Goal: Information Seeking & Learning: Learn about a topic

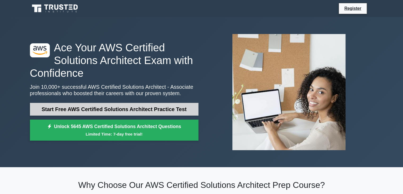
scroll to position [80, 0]
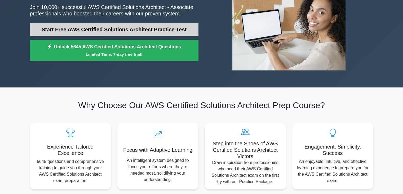
click at [102, 32] on link "Start Free AWS Certified Solutions Architect Practice Test" at bounding box center [114, 29] width 169 height 13
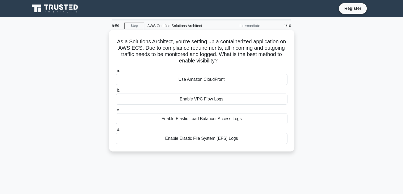
click at [181, 80] on div "Use Amazon CloudFront" at bounding box center [202, 79] width 172 height 11
click at [116, 72] on input "a. Use Amazon CloudFront" at bounding box center [116, 70] width 0 height 3
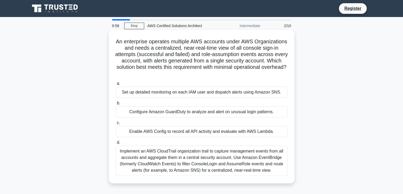
click at [192, 96] on div "Set up detailed monitoring on each IAM user and dispatch alerts using Amazon SN…" at bounding box center [202, 91] width 172 height 11
click at [116, 85] on input "a. Set up detailed monitoring on each IAM user and dispatch alerts using Amazon…" at bounding box center [116, 83] width 0 height 3
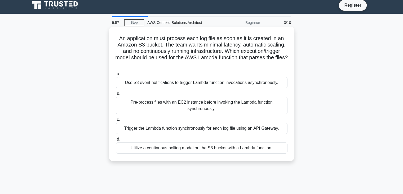
scroll to position [53, 0]
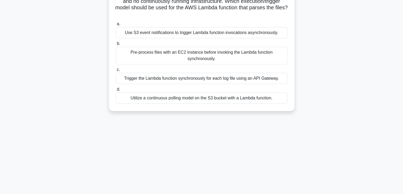
click at [199, 82] on div "Trigger the Lambda function synchronously for each log file using an API Gatewa…" at bounding box center [202, 78] width 172 height 11
click at [116, 71] on input "c. Trigger the Lambda function synchronously for each log file using an API Gat…" at bounding box center [116, 69] width 0 height 3
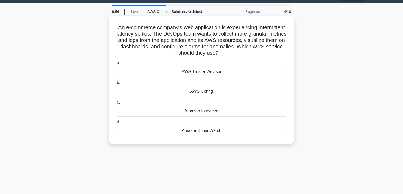
scroll to position [1, 0]
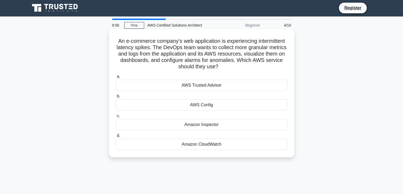
click at [205, 98] on label "b. AWS Config" at bounding box center [202, 101] width 172 height 17
click at [116, 98] on input "b. AWS Config" at bounding box center [116, 95] width 0 height 3
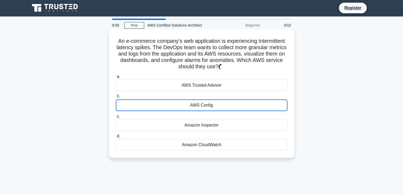
scroll to position [0, 0]
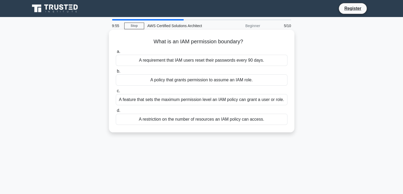
click at [206, 93] on label "c. A feature that sets the maximum permission level an IAM policy can grant a u…" at bounding box center [202, 95] width 172 height 17
click at [116, 93] on input "c. A feature that sets the maximum permission level an IAM policy can grant a u…" at bounding box center [116, 90] width 0 height 3
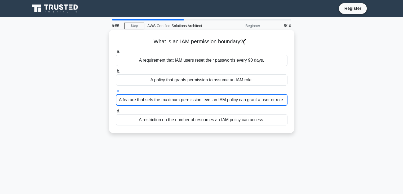
click at [206, 89] on label "c. A feature that sets the maximum permission level an IAM policy can grant a u…" at bounding box center [202, 96] width 172 height 18
click at [116, 89] on input "c. A feature that sets the maximum permission level an IAM policy can grant a u…" at bounding box center [116, 90] width 0 height 3
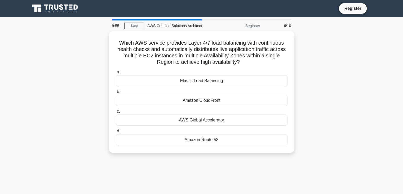
click at [206, 89] on label "b. Amazon CloudFront" at bounding box center [202, 96] width 172 height 17
click at [116, 90] on input "b. Amazon CloudFront" at bounding box center [116, 91] width 0 height 3
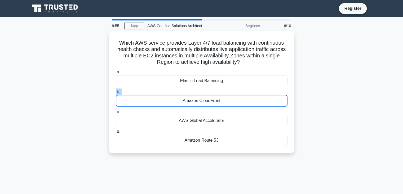
click at [206, 89] on label "b. Amazon CloudFront" at bounding box center [202, 97] width 172 height 18
click at [116, 90] on input "b. Amazon CloudFront" at bounding box center [116, 91] width 0 height 3
click at [206, 89] on label "b. Amazon CloudFront" at bounding box center [202, 97] width 172 height 18
click at [116, 90] on input "b. Amazon CloudFront" at bounding box center [116, 91] width 0 height 3
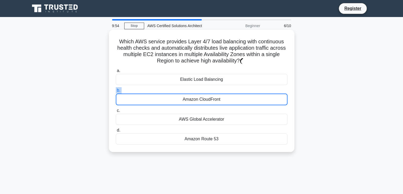
click at [207, 89] on label "b. Amazon CloudFront" at bounding box center [202, 96] width 172 height 18
click at [116, 89] on input "b. Amazon CloudFront" at bounding box center [116, 90] width 0 height 3
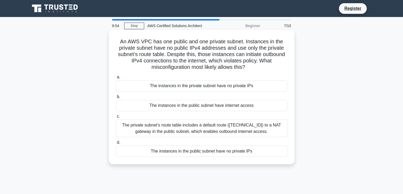
click at [207, 90] on div "The instances in the private subnet have no private IPs" at bounding box center [202, 85] width 172 height 11
click at [116, 79] on input "a. The instances in the private subnet have no private IPs" at bounding box center [116, 76] width 0 height 3
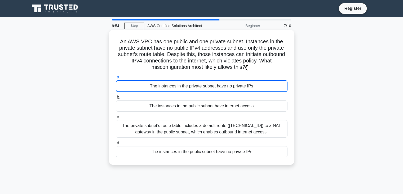
click at [207, 90] on div "The instances in the private subnet have no private IPs" at bounding box center [202, 86] width 172 height 12
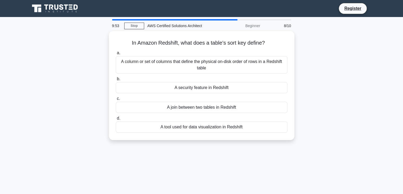
click at [207, 90] on div "A security feature in Redshift" at bounding box center [202, 87] width 172 height 11
click at [116, 81] on input "b. A security feature in Redshift" at bounding box center [116, 78] width 0 height 3
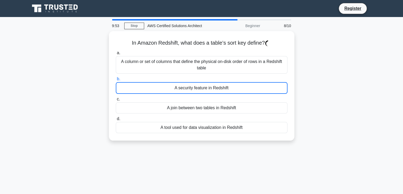
click at [207, 90] on div "A security feature in Redshift" at bounding box center [202, 88] width 172 height 12
click at [116, 81] on input "b. A security feature in Redshift" at bounding box center [116, 78] width 0 height 3
click at [207, 90] on div "A security feature in Redshift" at bounding box center [202, 88] width 172 height 12
click at [116, 81] on input "b. A security feature in Redshift" at bounding box center [116, 78] width 0 height 3
click at [207, 90] on div "A security feature in Redshift" at bounding box center [202, 88] width 172 height 12
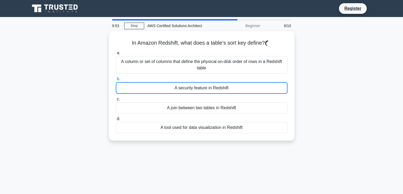
click at [116, 81] on input "b. A security feature in Redshift" at bounding box center [116, 78] width 0 height 3
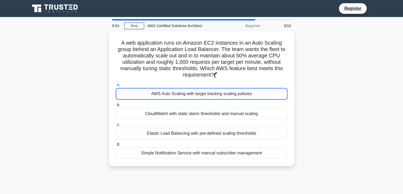
click at [207, 90] on div "AWS Auto Scaling with target tracking scaling policies" at bounding box center [202, 94] width 172 height 12
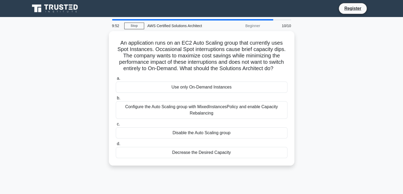
click at [207, 90] on div "Use only On-Demand Instances" at bounding box center [202, 86] width 172 height 11
click at [116, 80] on input "a. Use only On-Demand Instances" at bounding box center [116, 78] width 0 height 3
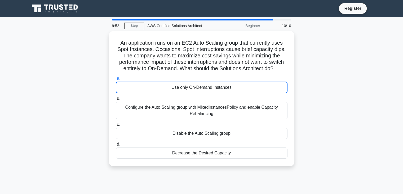
click at [207, 90] on div "Use only On-Demand Instances" at bounding box center [202, 87] width 172 height 12
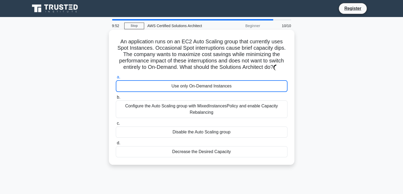
click at [207, 90] on div "Use only On-Demand Instances" at bounding box center [202, 86] width 172 height 12
click at [116, 79] on input "a. Use only On-Demand Instances" at bounding box center [116, 76] width 0 height 3
click at [207, 90] on div "Use only On-Demand Instances" at bounding box center [202, 86] width 172 height 12
click at [116, 79] on input "a. Use only On-Demand Instances" at bounding box center [116, 76] width 0 height 3
